Goal: Task Accomplishment & Management: Use online tool/utility

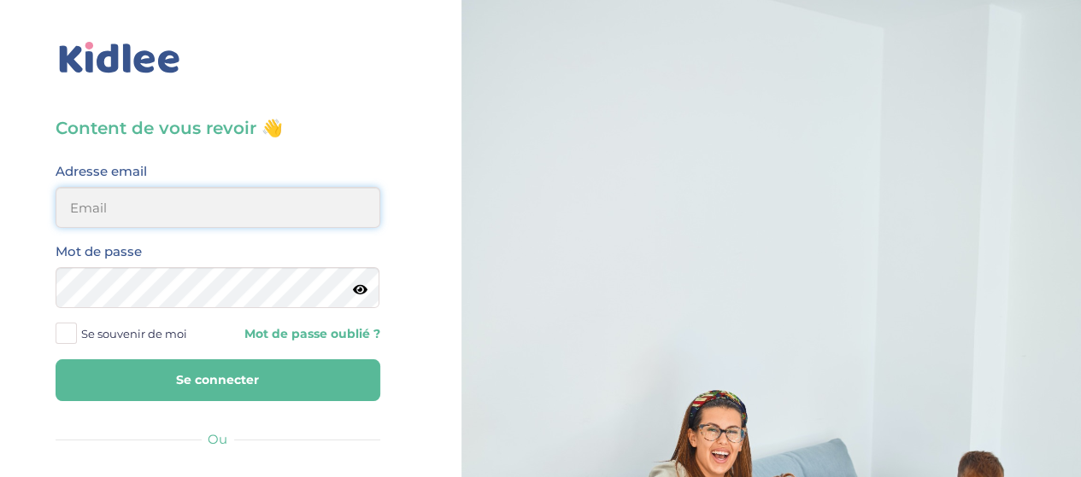
type input "[EMAIL_ADDRESS][DOMAIN_NAME]"
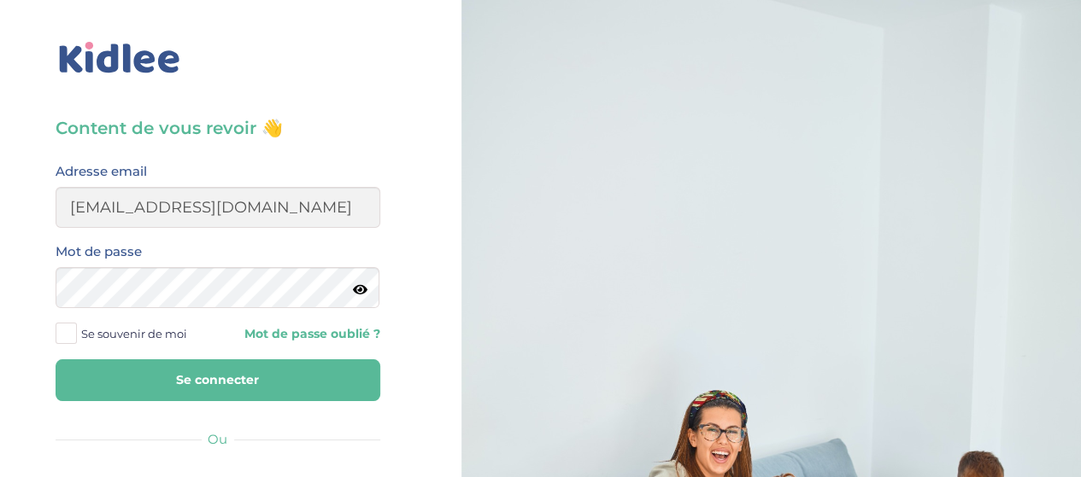
click at [246, 378] on button "Se connecter" at bounding box center [218, 381] width 325 height 42
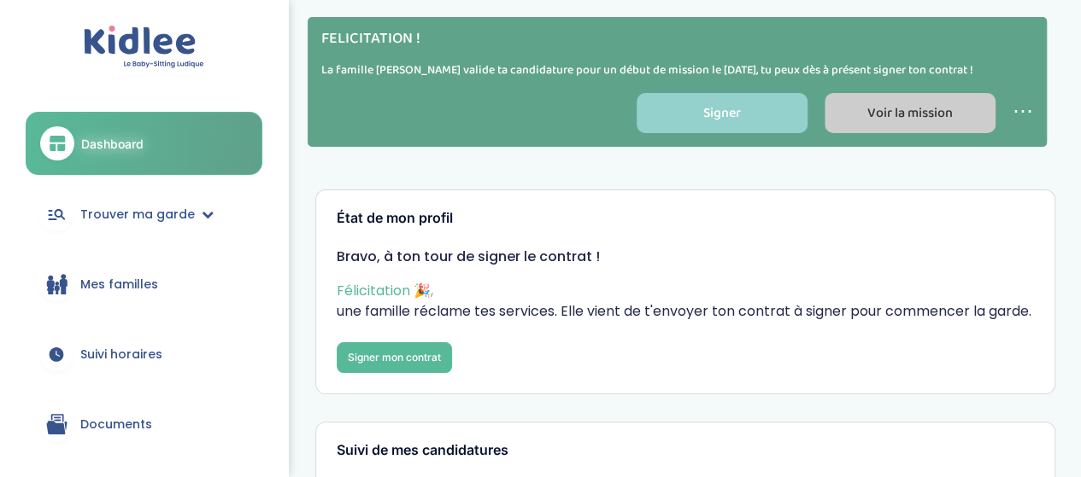
click at [922, 116] on span "Voir la mission" at bounding box center [909, 113] width 85 height 21
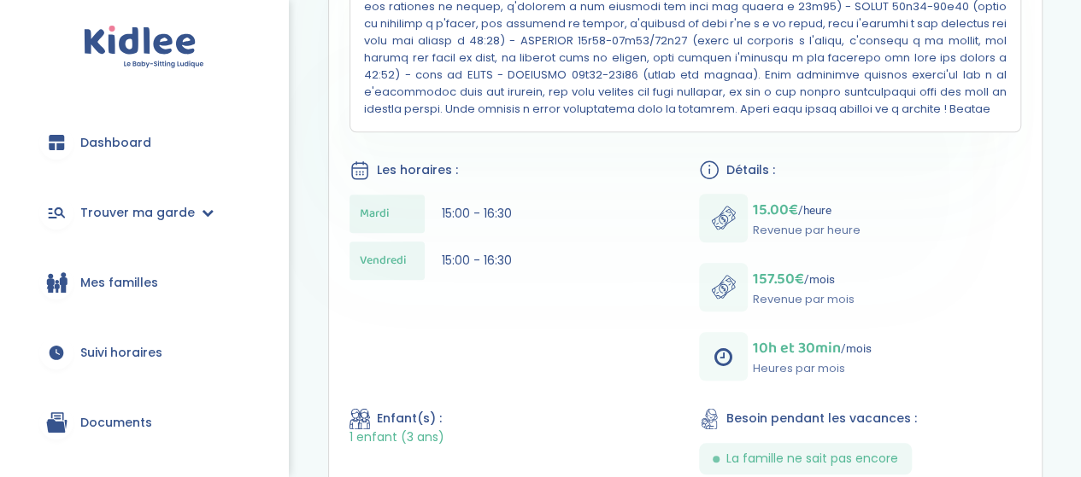
scroll to position [634, 0]
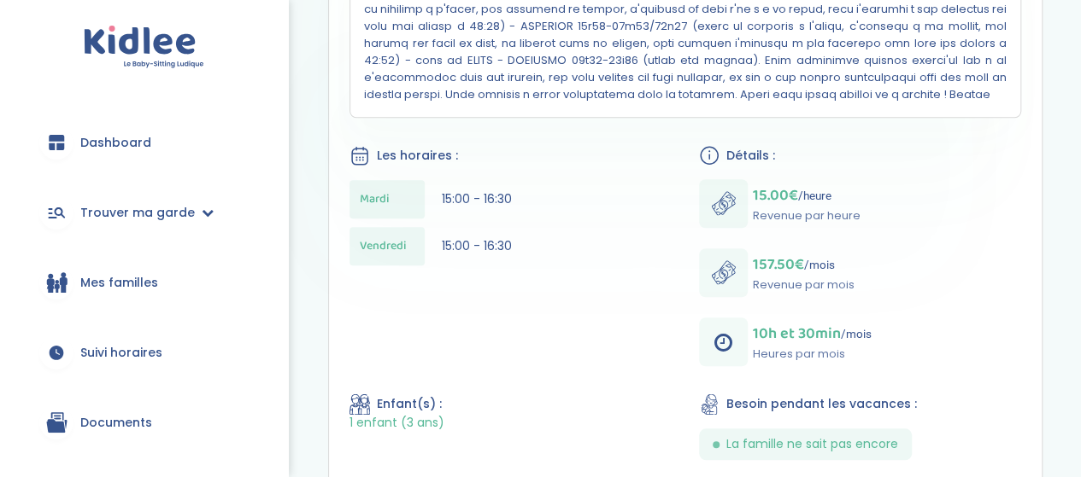
click at [748, 261] on div "157.50€ /mois Revenue par mois" at bounding box center [776, 273] width 155 height 49
